Goal: Check status: Check status

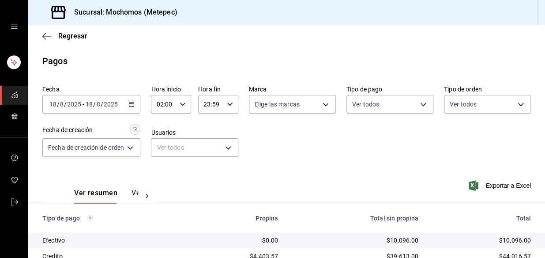
scroll to position [148, 0]
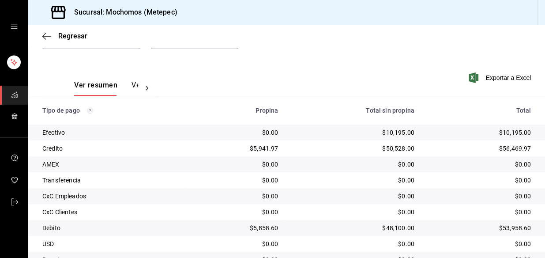
scroll to position [148, 0]
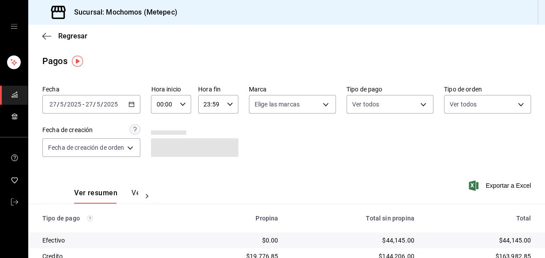
click at [130, 104] on \(Stroke\) "button" at bounding box center [131, 104] width 5 height 5
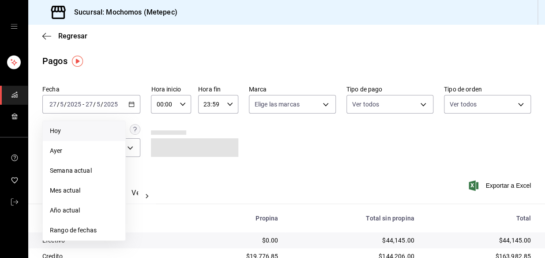
click at [93, 128] on span "Hoy" at bounding box center [84, 130] width 68 height 9
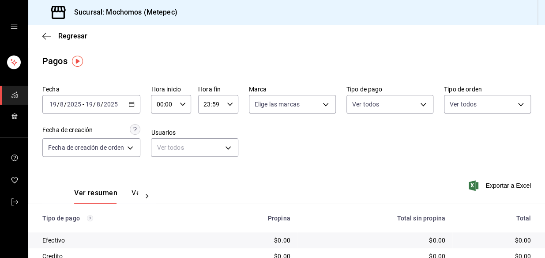
click at [185, 102] on icon "button" at bounding box center [183, 104] width 6 height 6
click at [162, 170] on span "02" at bounding box center [162, 169] width 6 height 7
type input "02:00"
click at [334, 181] on div at bounding box center [272, 129] width 545 height 258
click at [140, 106] on div "2025-08-19 19 / 8 / 2025 - 2025-08-19 19 / 8 / 2025" at bounding box center [91, 104] width 98 height 19
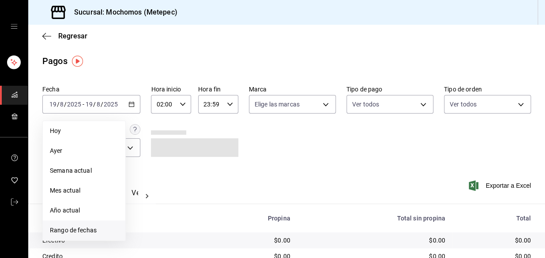
click at [94, 228] on span "Rango de fechas" at bounding box center [84, 230] width 68 height 9
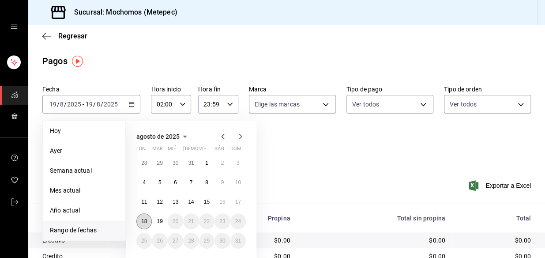
click at [146, 223] on abbr "18" at bounding box center [144, 221] width 6 height 6
click at [156, 223] on button "19" at bounding box center [159, 221] width 15 height 16
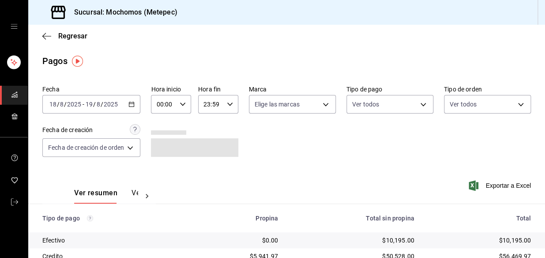
click at [181, 100] on div "00:00 Hora inicio" at bounding box center [171, 104] width 40 height 19
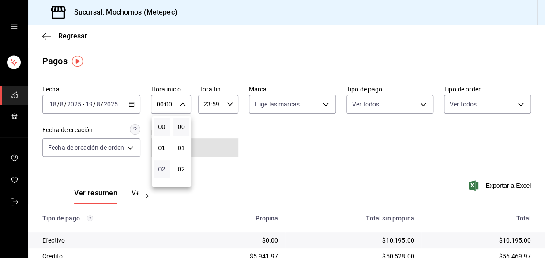
click at [164, 169] on span "02" at bounding box center [162, 169] width 6 height 7
type input "02:00"
click at [279, 141] on div at bounding box center [272, 129] width 545 height 258
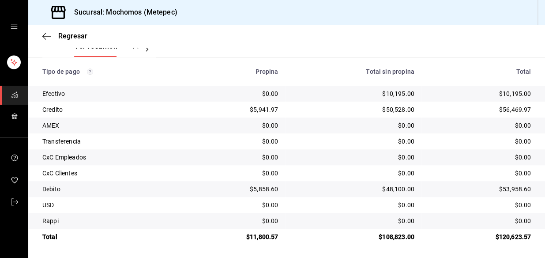
scroll to position [148, 0]
